Goal: Find specific page/section: Find specific page/section

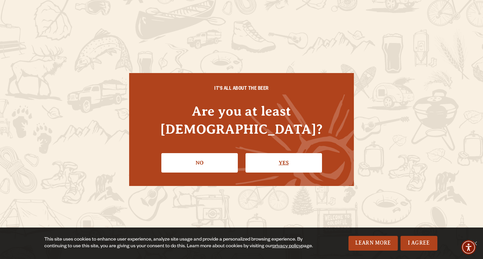
click at [289, 154] on link "Yes" at bounding box center [283, 162] width 76 height 19
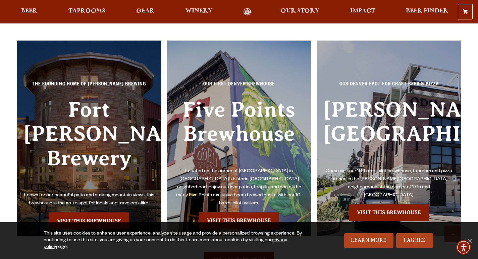
scroll to position [1465, 0]
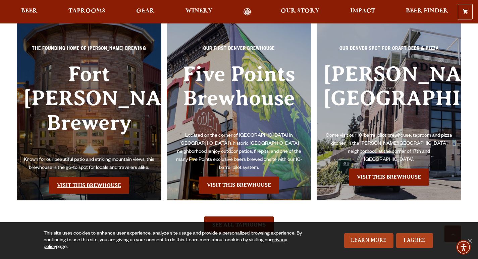
click at [70, 177] on link "Visit this Brewhouse" at bounding box center [89, 185] width 80 height 17
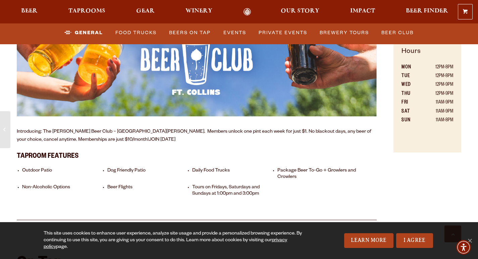
scroll to position [435, 0]
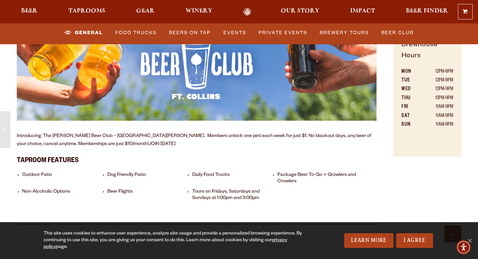
click at [49, 189] on li "Non-Alcoholic Options" at bounding box center [62, 195] width 81 height 13
click at [70, 189] on li "Non-Alcoholic Options" at bounding box center [62, 195] width 81 height 13
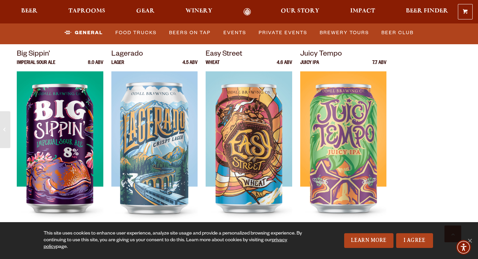
scroll to position [2236, 0]
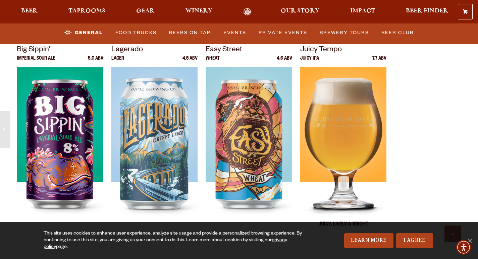
click at [350, 131] on img at bounding box center [343, 151] width 87 height 168
